Goal: Transaction & Acquisition: Purchase product/service

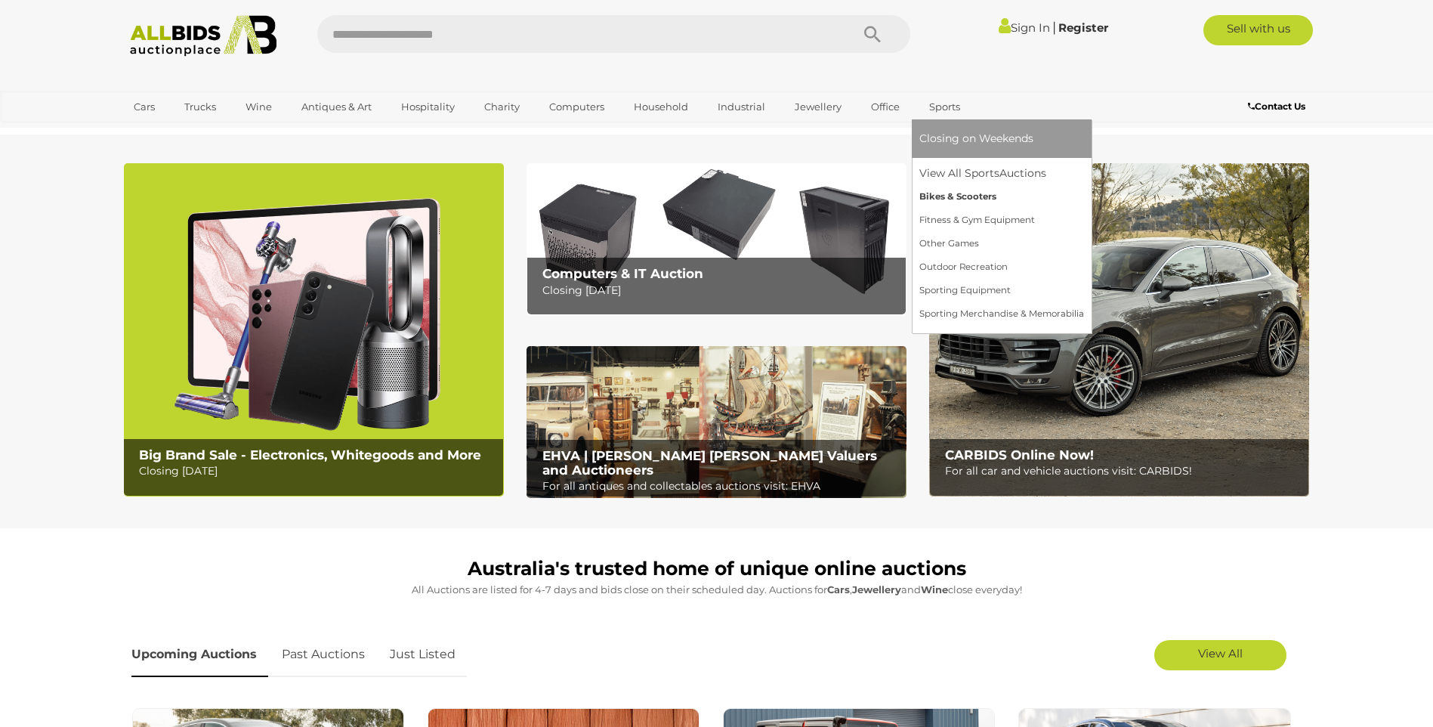
click at [941, 196] on link "Bikes & Scooters" at bounding box center [1002, 196] width 165 height 23
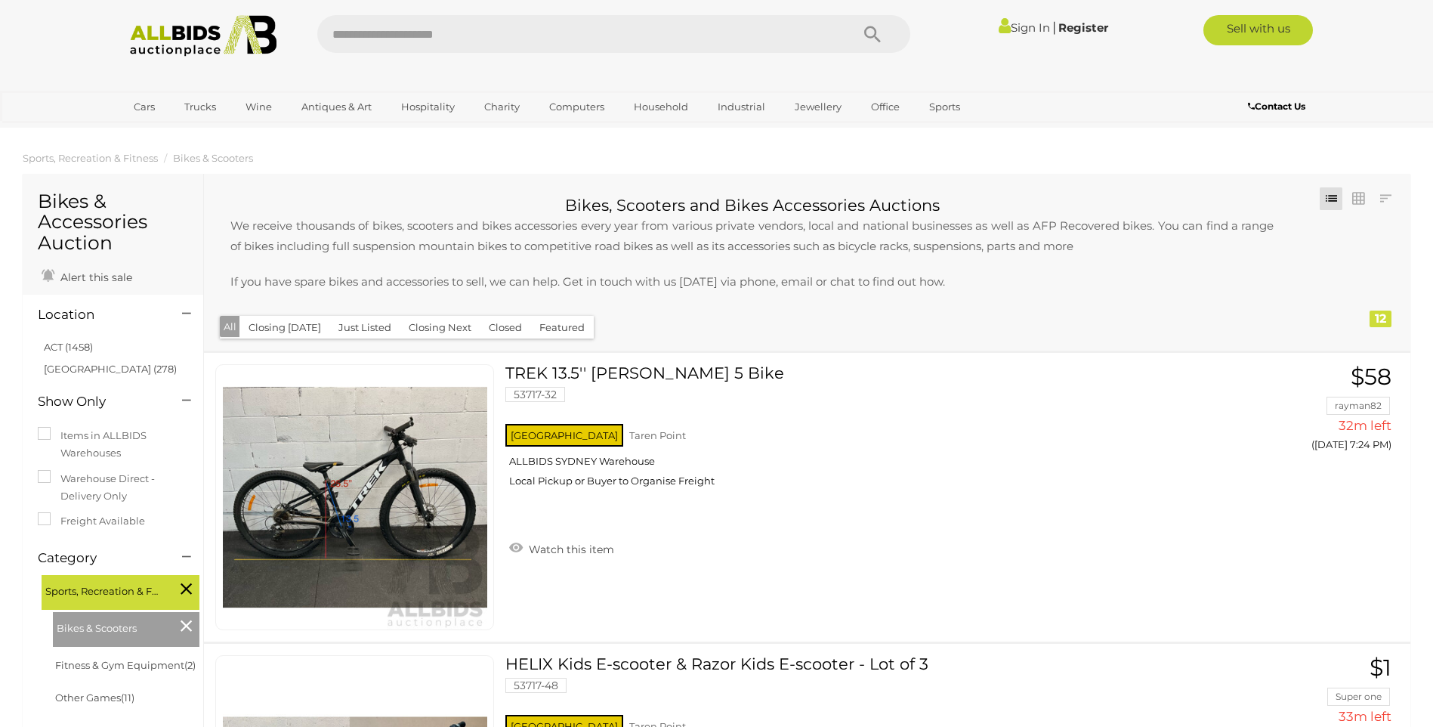
click at [197, 44] on img at bounding box center [204, 36] width 164 height 42
